Goal: Obtain resource: Obtain resource

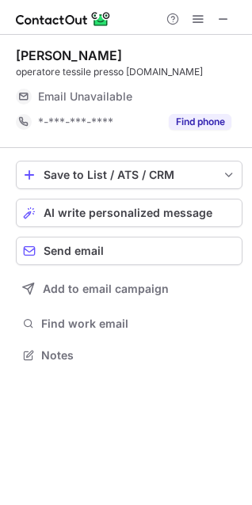
scroll to position [344, 252]
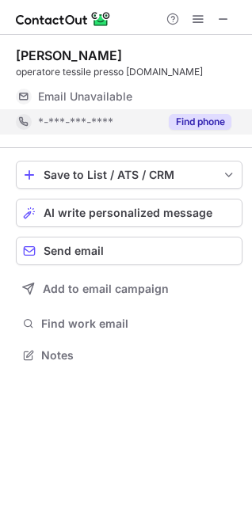
click at [185, 116] on button "Find phone" at bounding box center [200, 122] width 63 height 16
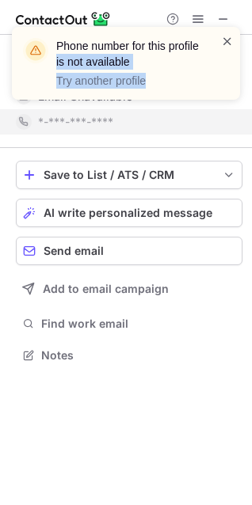
click at [221, 37] on div "Phone number for this profile is not available Try another profile" at bounding box center [126, 63] width 228 height 73
click at [226, 42] on span at bounding box center [227, 41] width 13 height 16
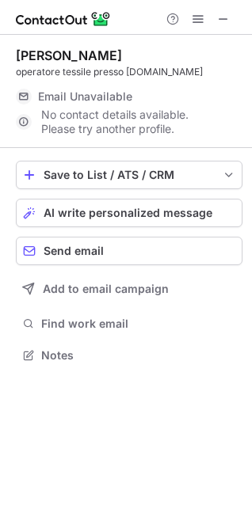
click at [219, 25] on div "Phone number for this profile is not available Try another profile" at bounding box center [125, 27] width 253 height 32
click at [218, 22] on span at bounding box center [223, 19] width 13 height 13
